Goal: Use online tool/utility: Use online tool/utility

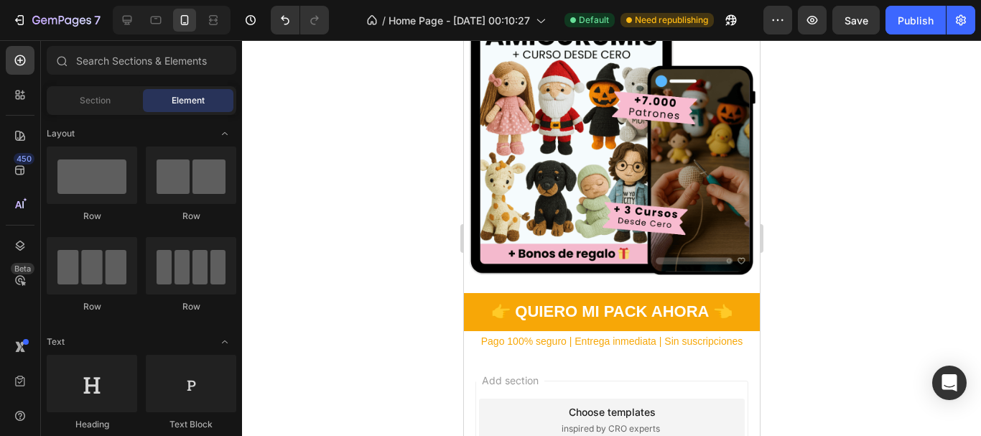
scroll to position [228, 0]
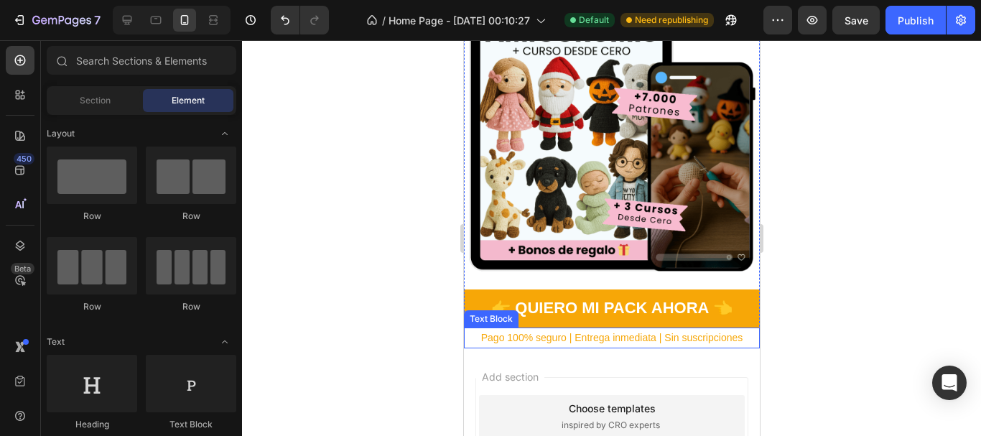
click at [642, 329] on p "Pago 100% seguro | Entrega inmediata | Sin suscripciones" at bounding box center [611, 338] width 293 height 18
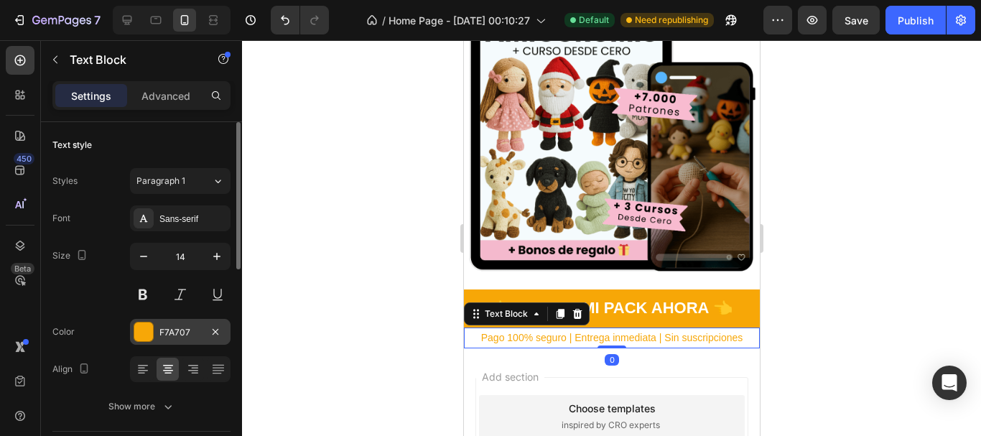
click at [139, 337] on div at bounding box center [143, 332] width 19 height 19
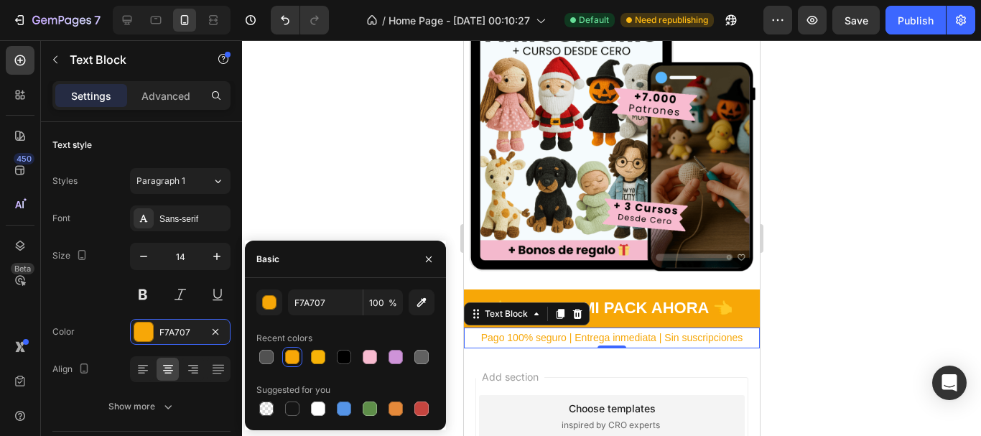
click at [422, 357] on div at bounding box center [422, 357] width 14 height 14
type input "616161"
click at [895, 321] on div at bounding box center [611, 238] width 739 height 396
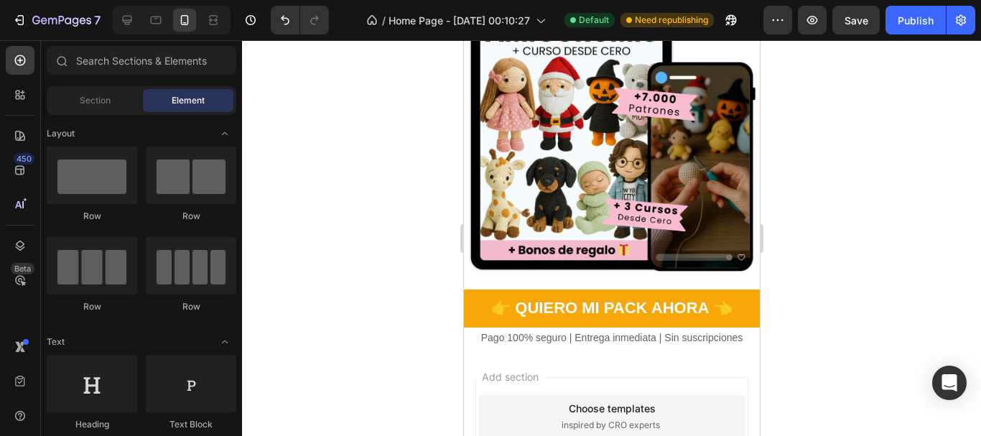
click at [871, 280] on div at bounding box center [611, 238] width 739 height 396
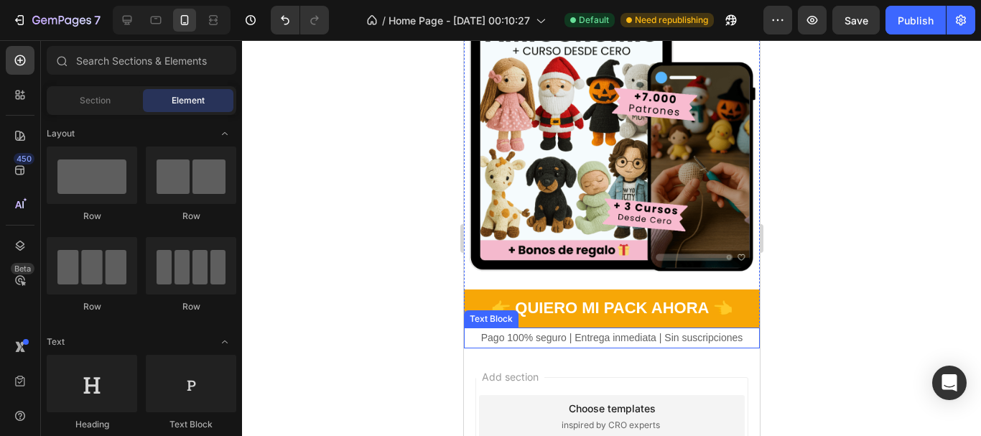
click at [721, 329] on p "Pago 100% seguro | Entrega inmediata | Sin suscripciones" at bounding box center [611, 338] width 293 height 18
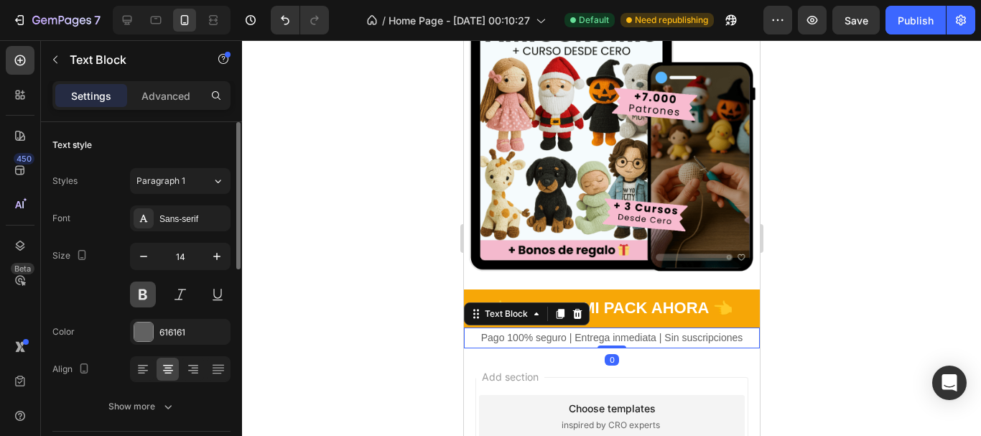
click at [150, 295] on button at bounding box center [143, 295] width 26 height 26
click at [142, 259] on icon "button" at bounding box center [144, 256] width 14 height 14
type input "13"
click at [851, 234] on div at bounding box center [611, 238] width 739 height 396
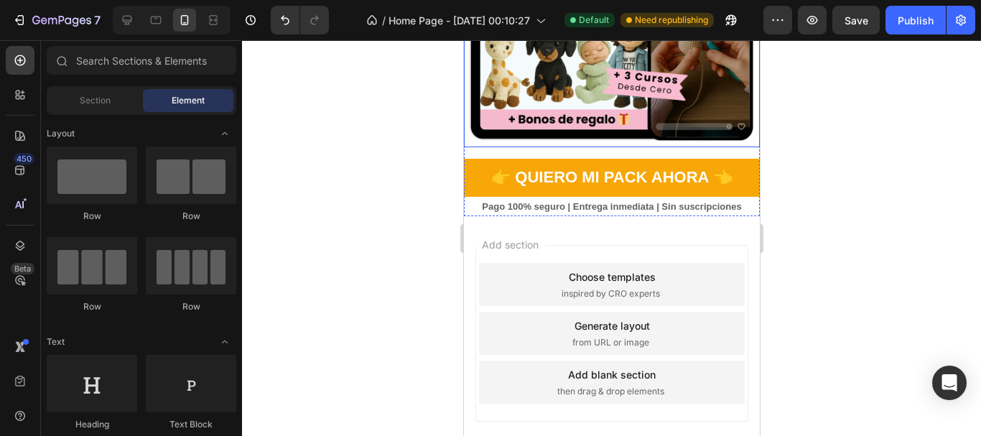
scroll to position [359, 0]
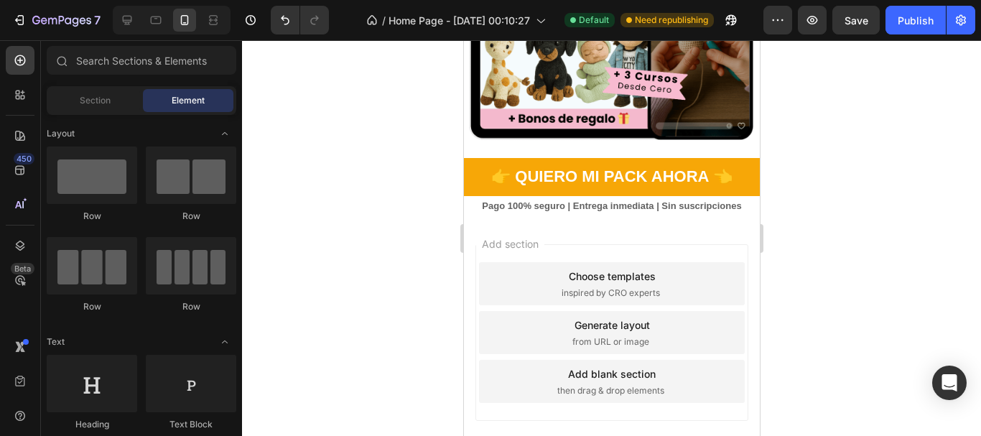
click at [788, 195] on div at bounding box center [611, 238] width 739 height 396
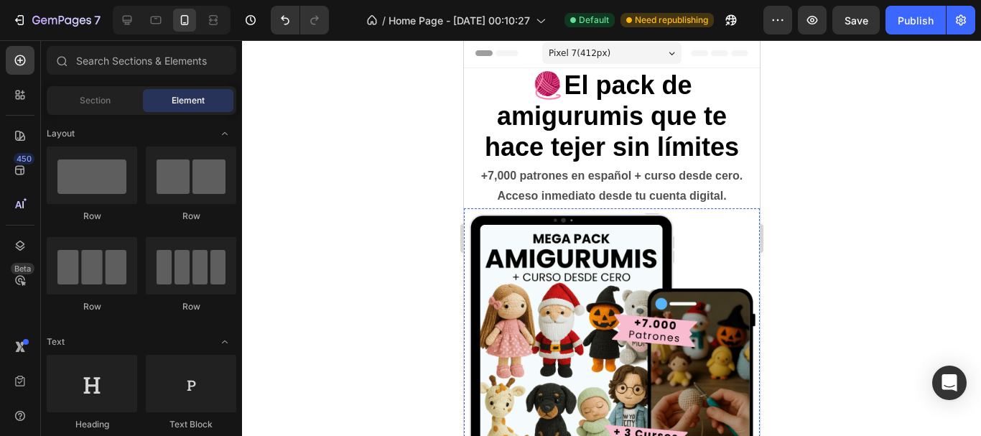
scroll to position [0, 0]
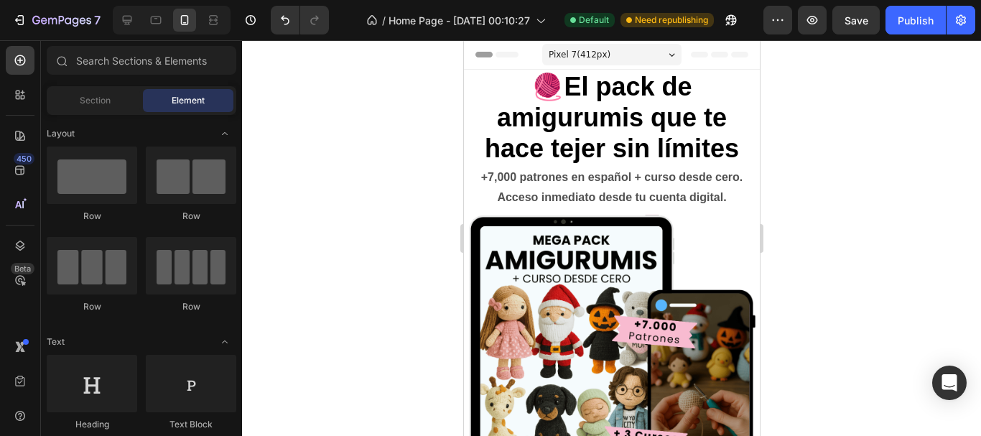
click at [802, 153] on div at bounding box center [611, 238] width 739 height 396
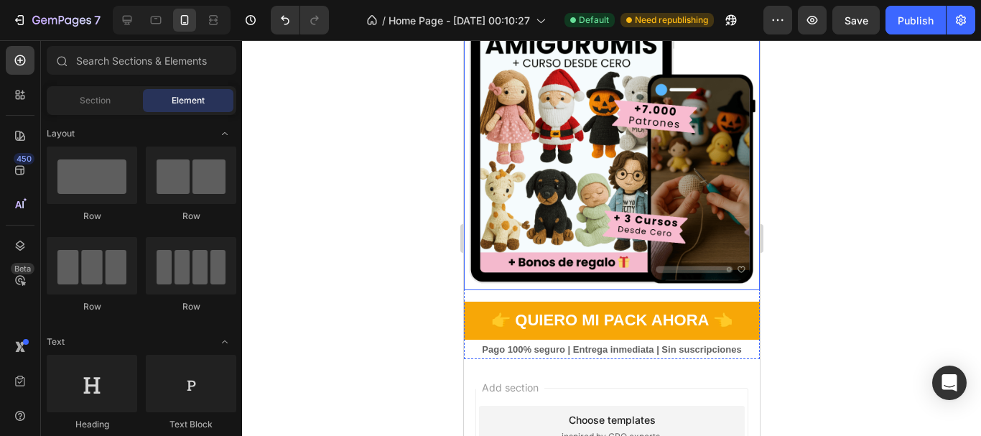
scroll to position [359, 0]
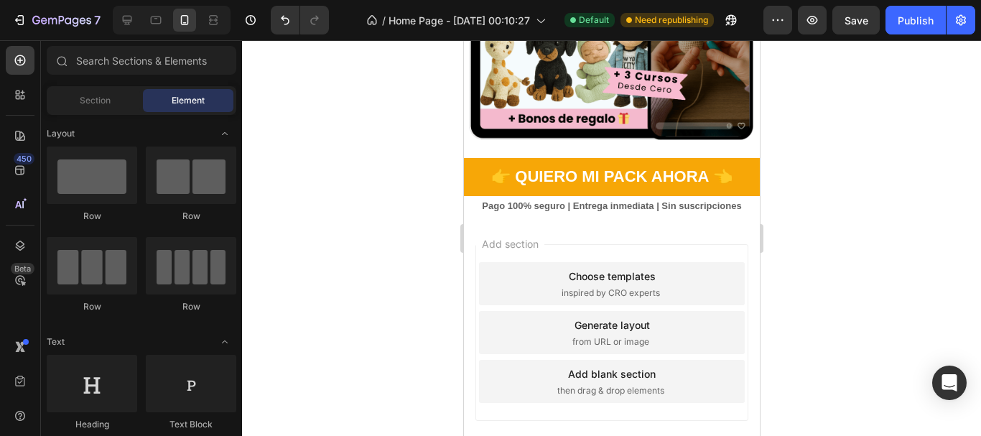
click at [843, 157] on div at bounding box center [611, 238] width 739 height 396
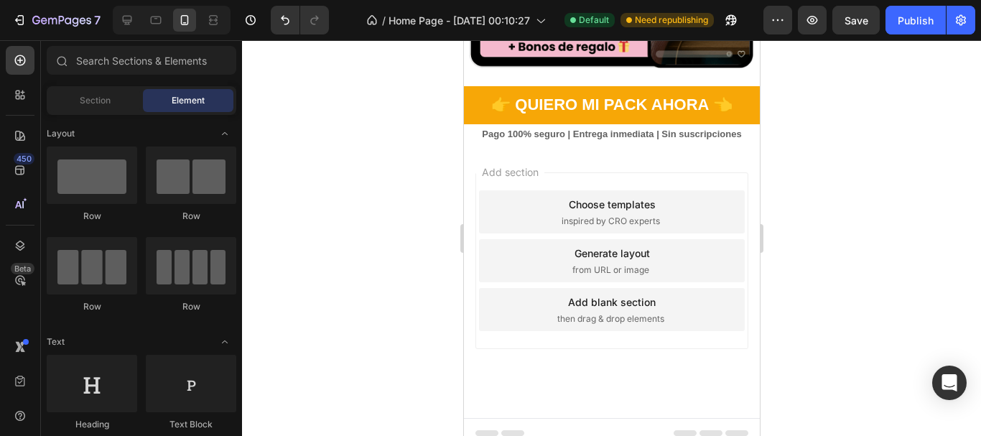
scroll to position [287, 0]
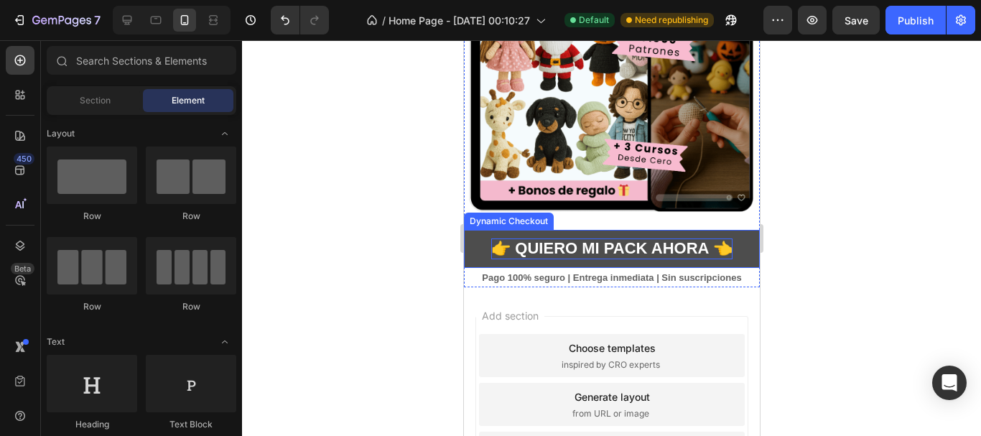
click at [581, 239] on p "👉 Quiero mi Pack Ahora 👈" at bounding box center [611, 249] width 241 height 21
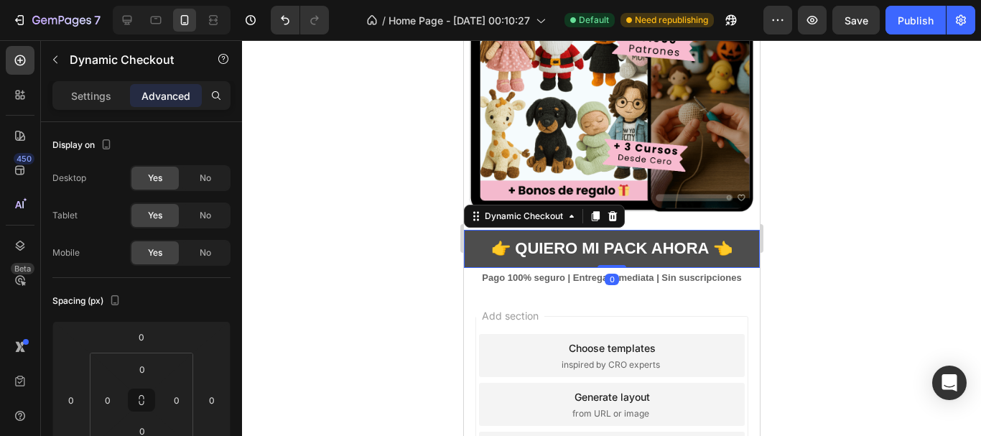
click at [738, 238] on button "👉 Quiero mi Pack Ahora 👈" at bounding box center [611, 249] width 296 height 38
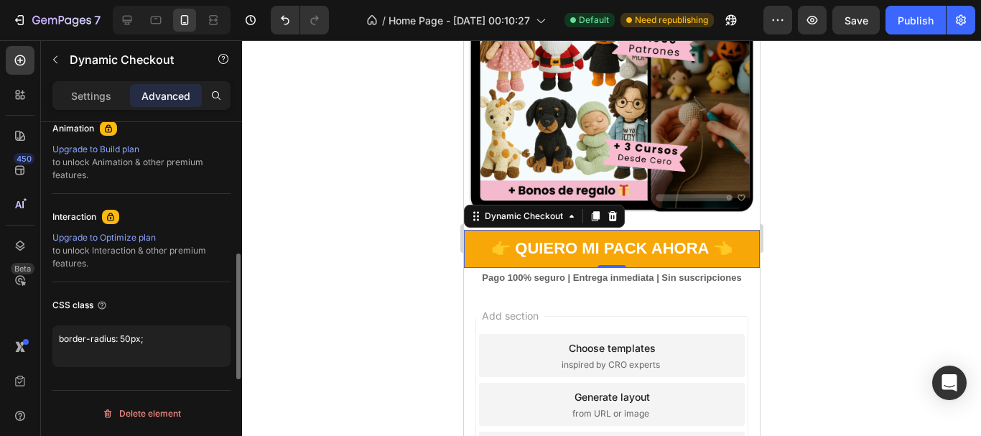
scroll to position [499, 0]
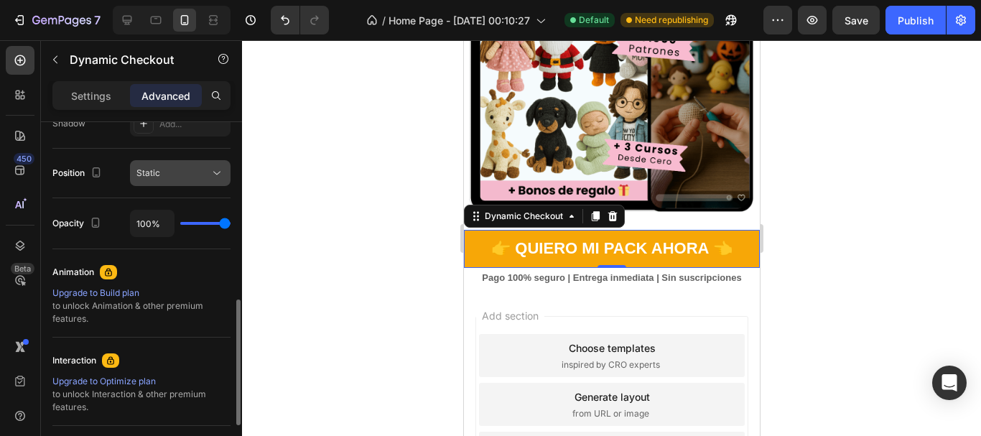
click at [216, 174] on icon at bounding box center [217, 173] width 14 height 14
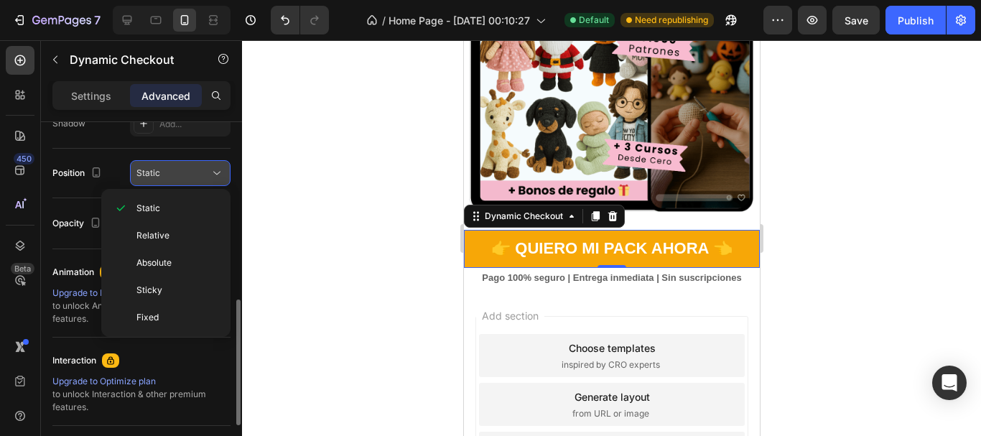
click at [216, 174] on icon at bounding box center [217, 173] width 14 height 14
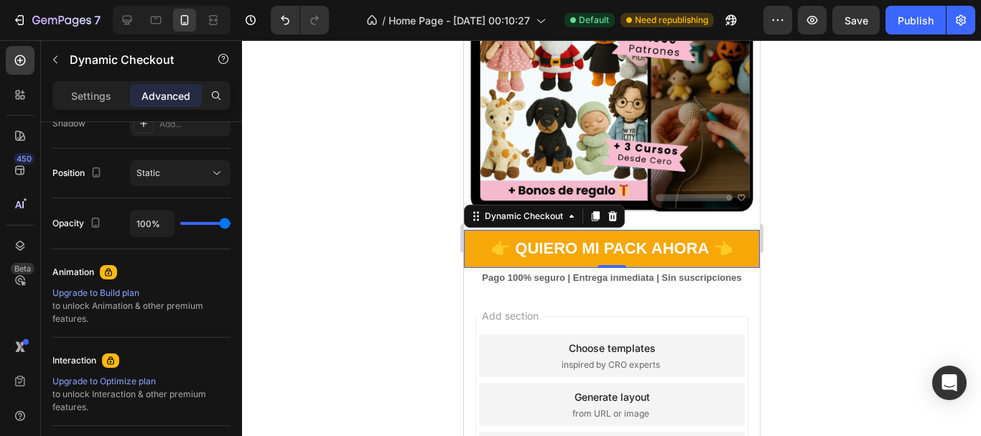
scroll to position [642, 0]
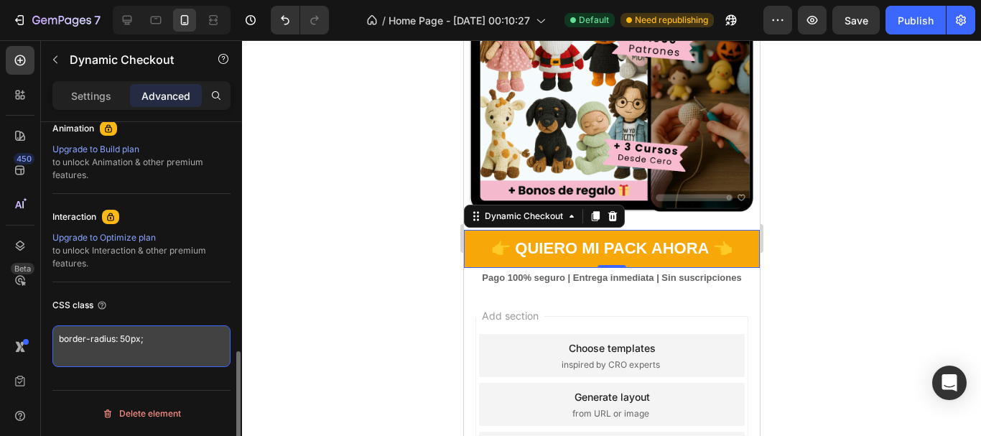
click at [165, 336] on textarea "border-radius: 50px;" at bounding box center [141, 346] width 178 height 42
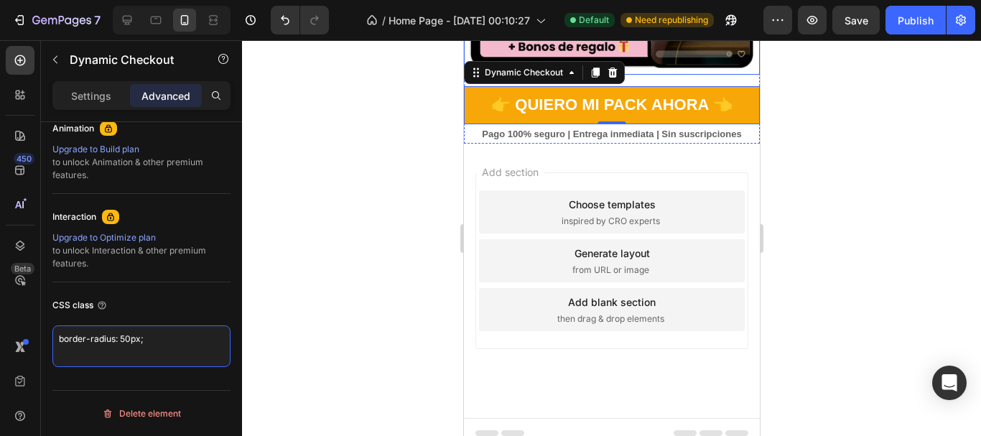
scroll to position [216, 0]
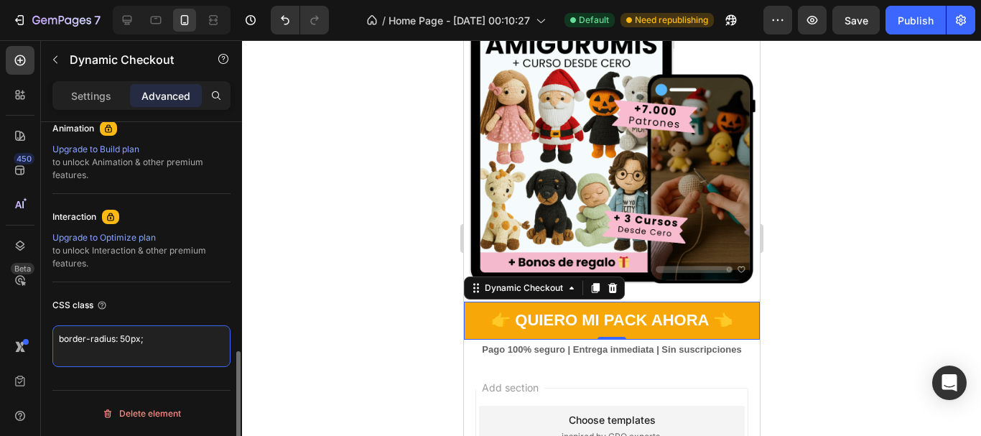
click at [75, 340] on textarea "border-radius: 50px;" at bounding box center [141, 346] width 178 height 42
drag, startPoint x: 75, startPoint y: 340, endPoint x: 88, endPoint y: 353, distance: 18.8
click at [88, 353] on textarea "border-radius: 50px;" at bounding box center [141, 346] width 178 height 42
click at [180, 336] on textarea "border-radius: 50px;" at bounding box center [141, 346] width 178 height 42
click at [167, 294] on div "CSS class" at bounding box center [141, 305] width 178 height 23
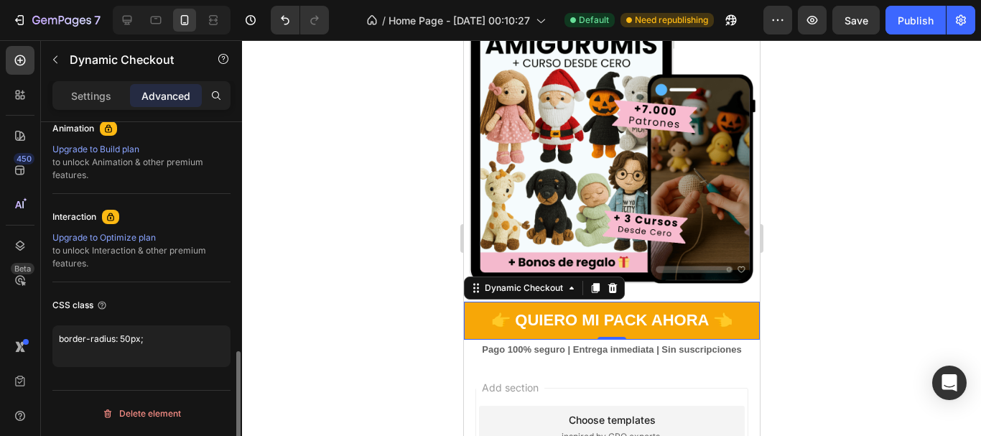
click at [167, 294] on div "CSS class" at bounding box center [141, 305] width 178 height 23
